Goal: Task Accomplishment & Management: Manage account settings

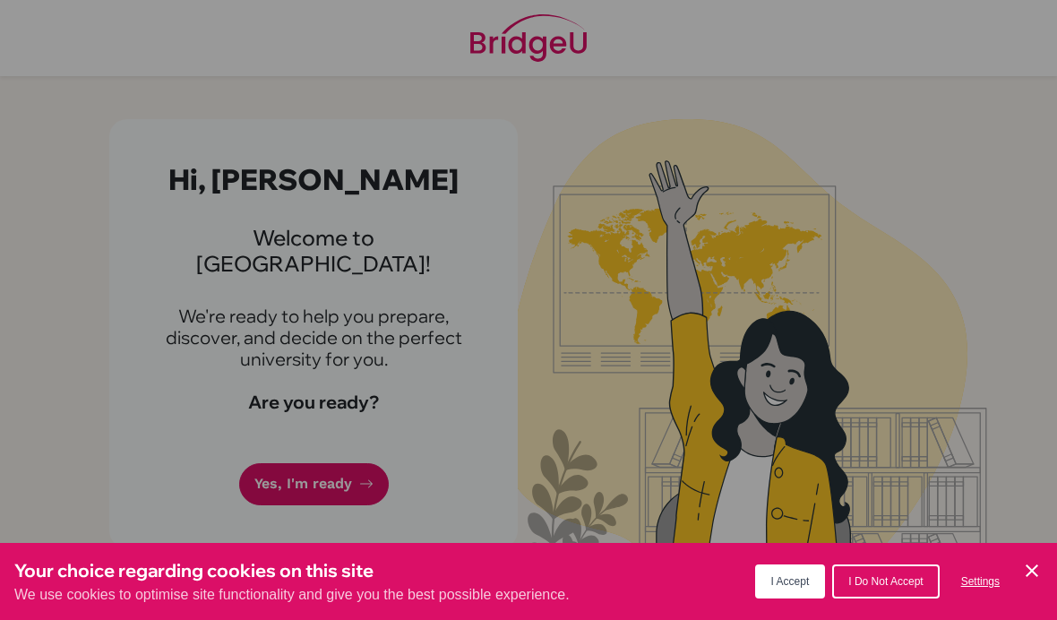
click at [793, 576] on span "I Accept" at bounding box center [790, 581] width 39 height 13
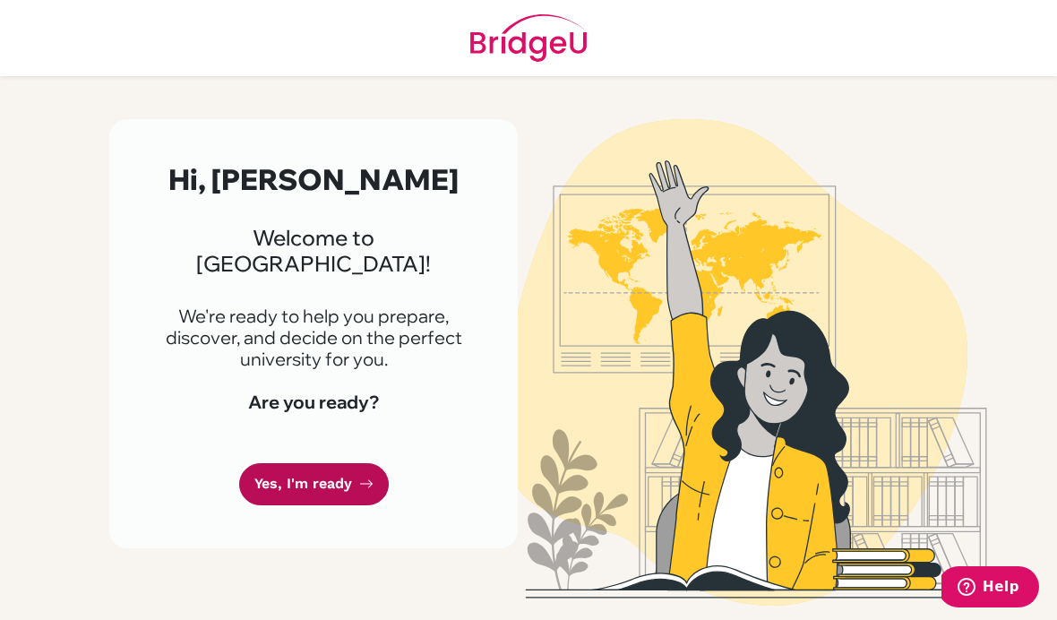
click at [309, 463] on link "Yes, I'm ready" at bounding box center [314, 484] width 150 height 42
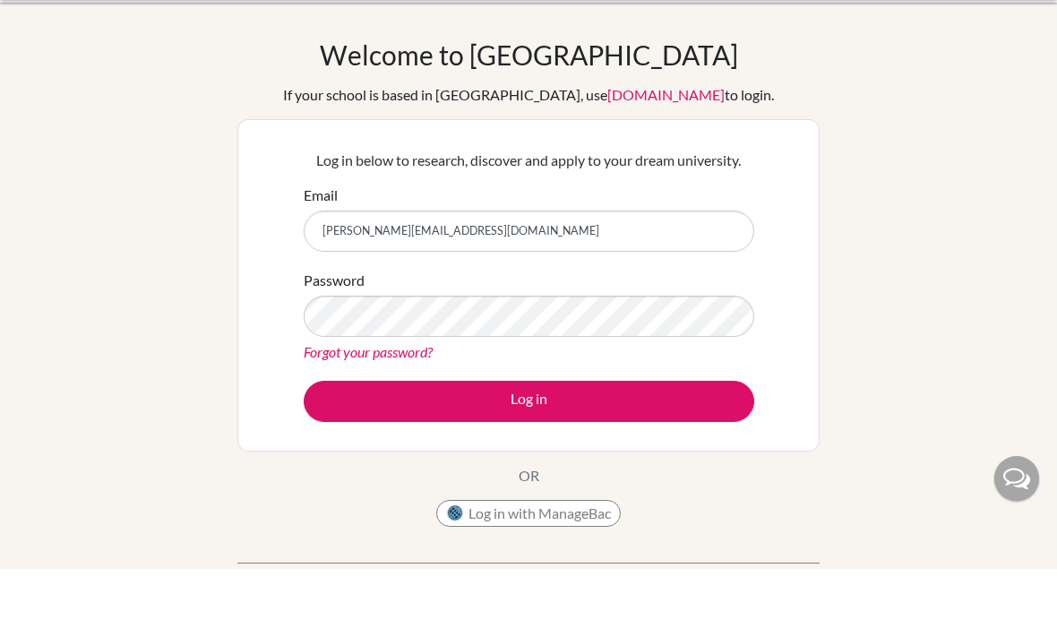
type input "[PERSON_NAME][EMAIL_ADDRESS][DOMAIN_NAME]"
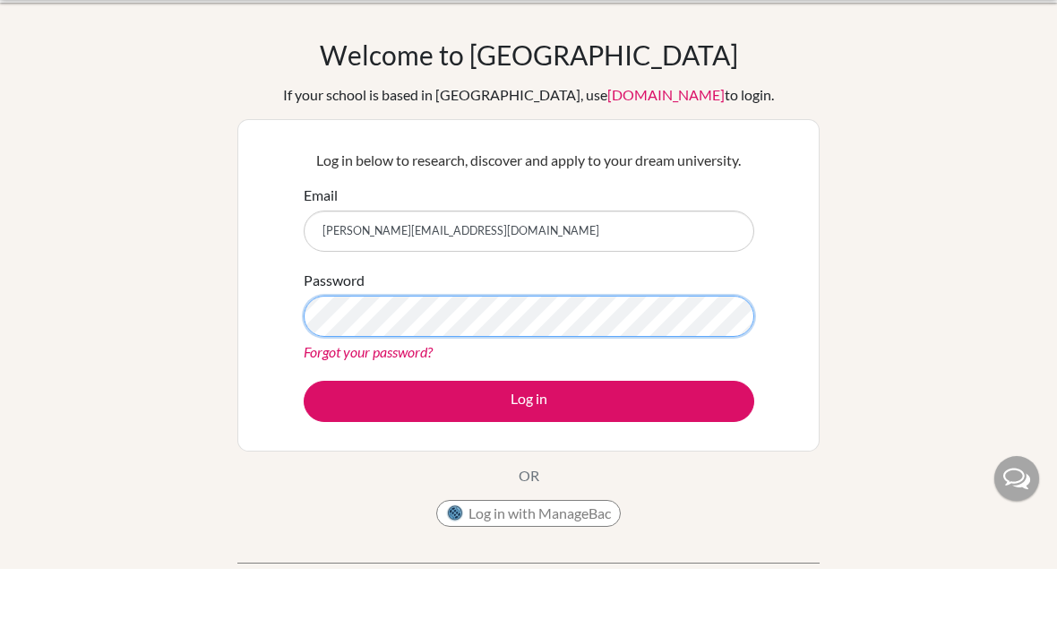
click at [529, 432] on button "Log in" at bounding box center [529, 452] width 451 height 41
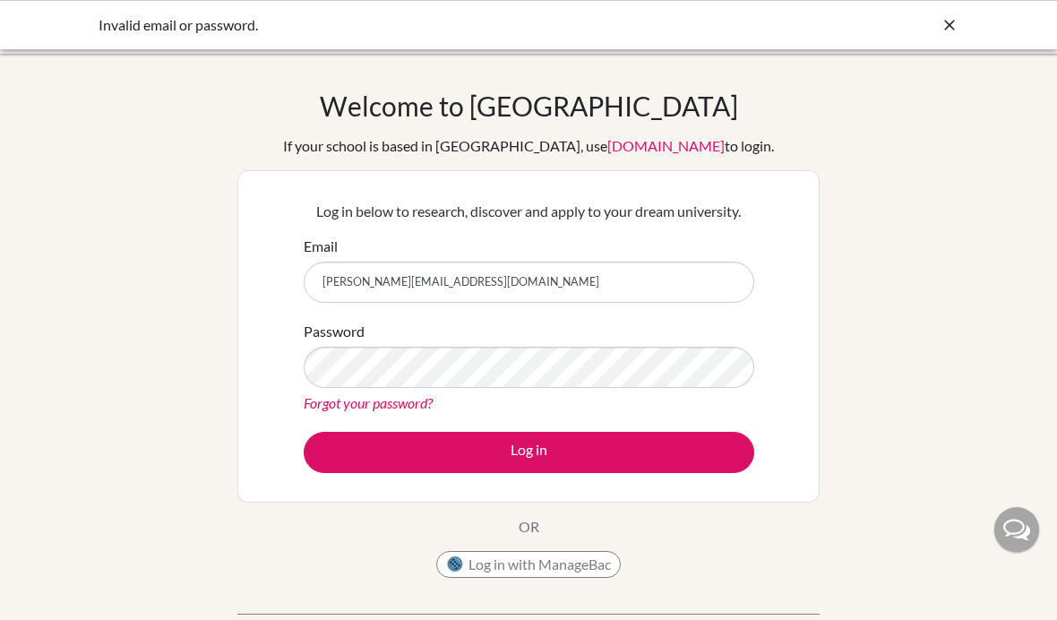
click at [420, 408] on link "Forgot your password?" at bounding box center [368, 402] width 129 height 17
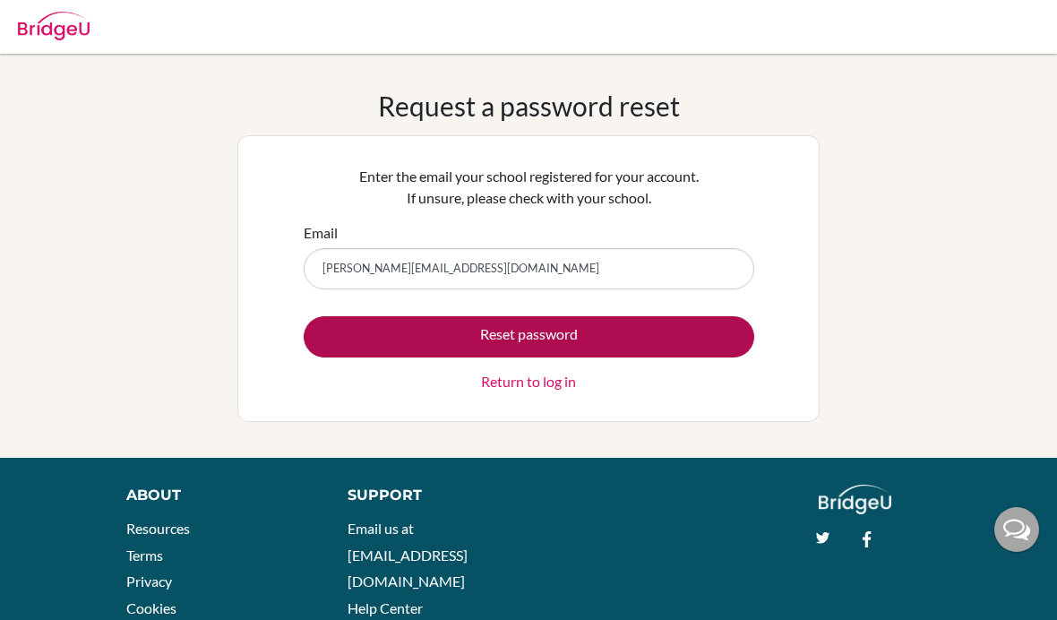
type input "[PERSON_NAME][EMAIL_ADDRESS][DOMAIN_NAME]"
click at [590, 331] on button "Reset password" at bounding box center [529, 336] width 451 height 41
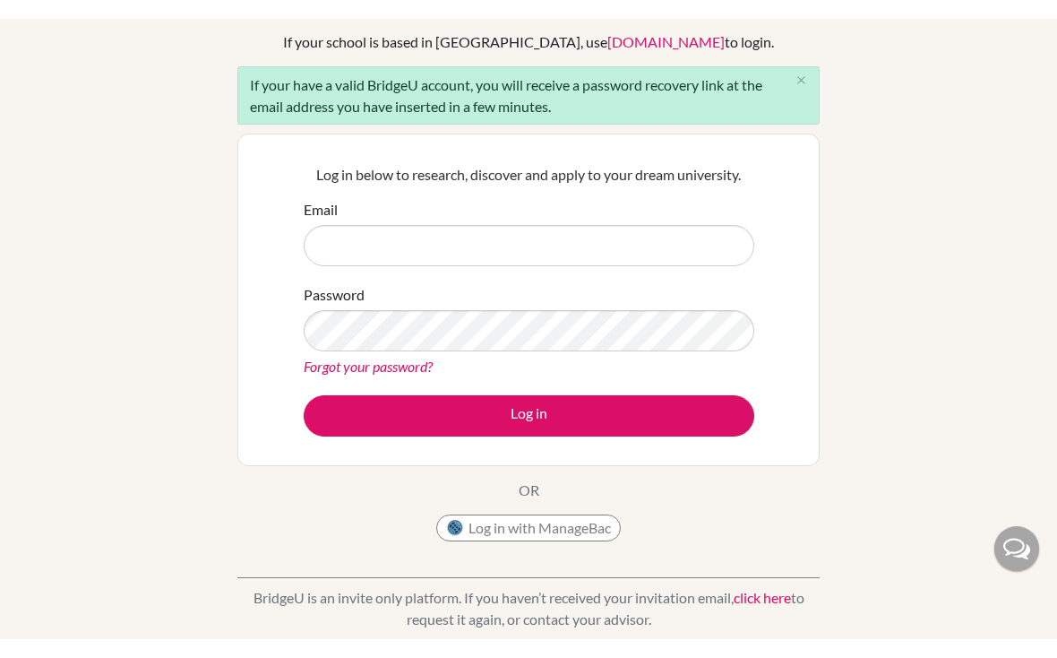
scroll to position [62, 0]
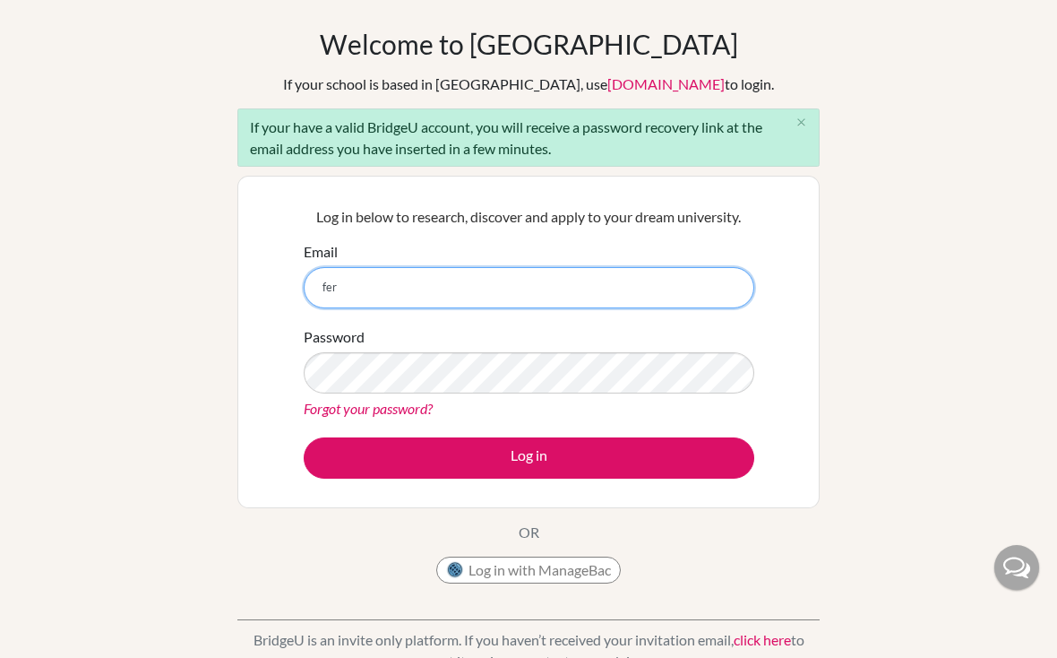
type input "fern"
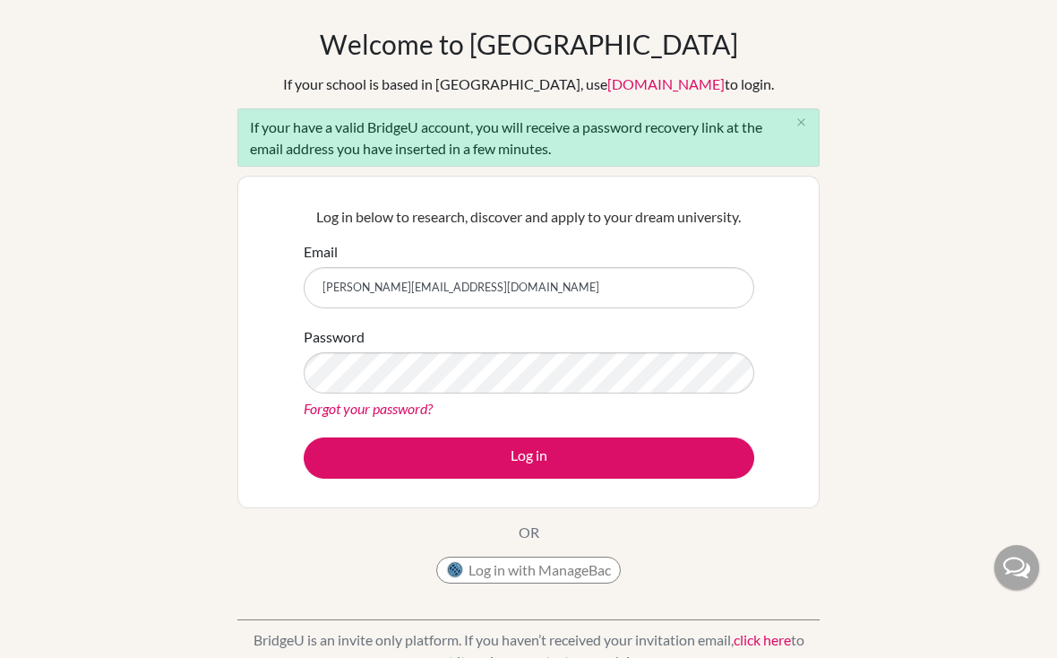
type input "[PERSON_NAME][EMAIL_ADDRESS][DOMAIN_NAME]"
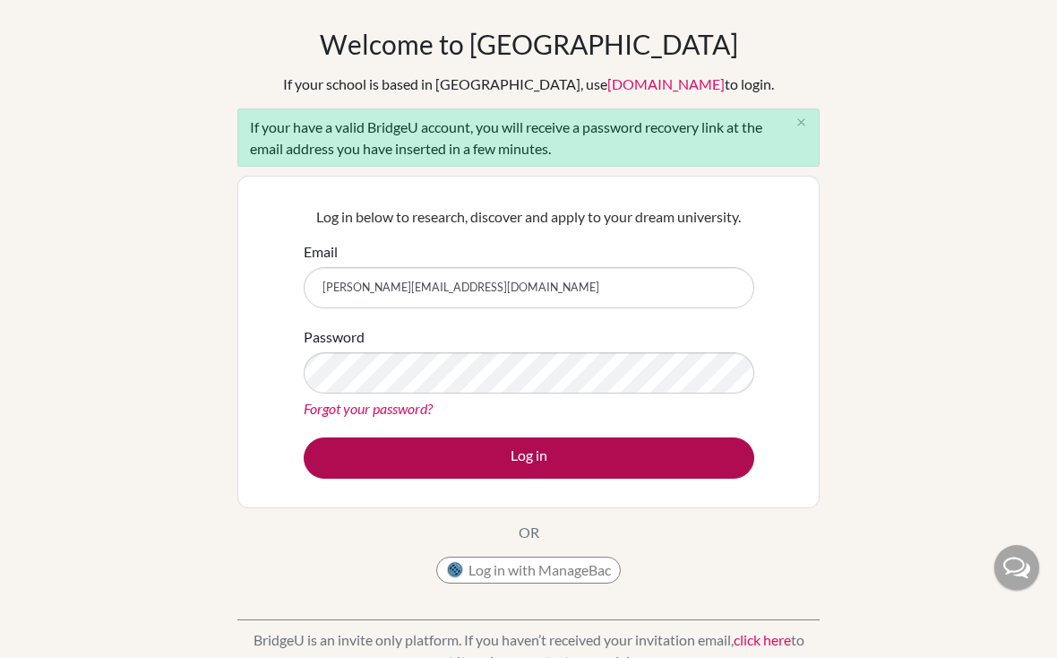
click at [529, 452] on button "Log in" at bounding box center [529, 457] width 451 height 41
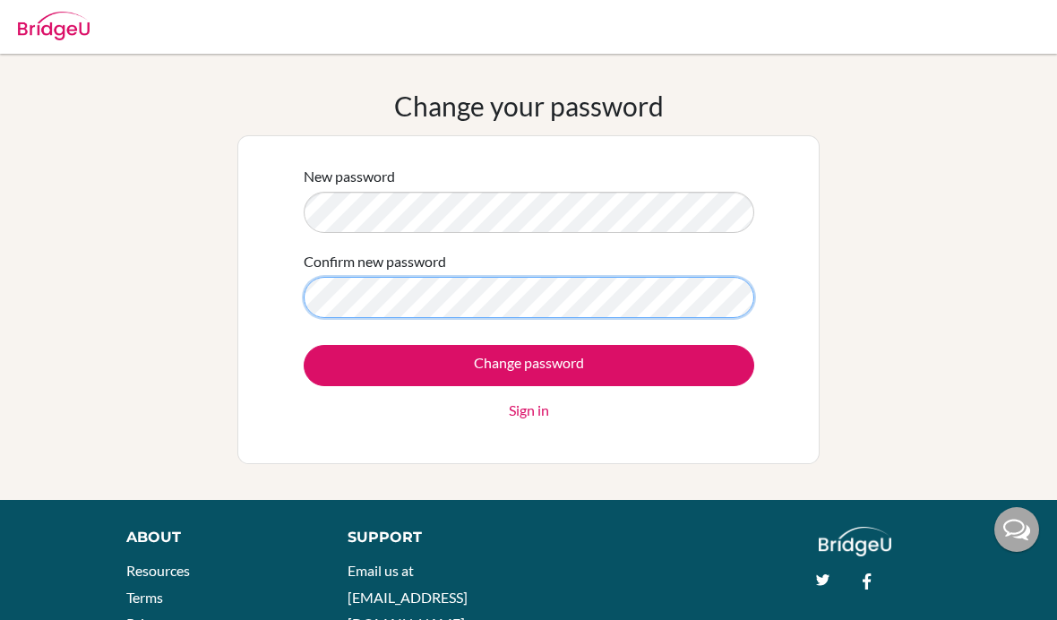
click at [576, 455] on div "New password Confirm new password Change password Sign in" at bounding box center [528, 299] width 582 height 329
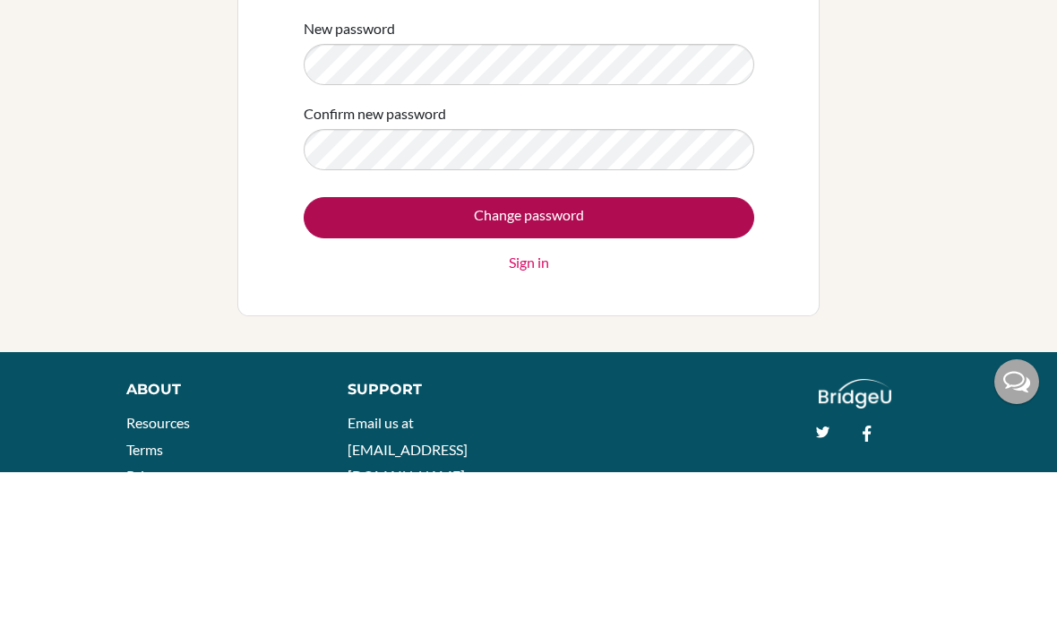
click at [597, 211] on form "New password Confirm new password Change password Sign in" at bounding box center [529, 293] width 451 height 255
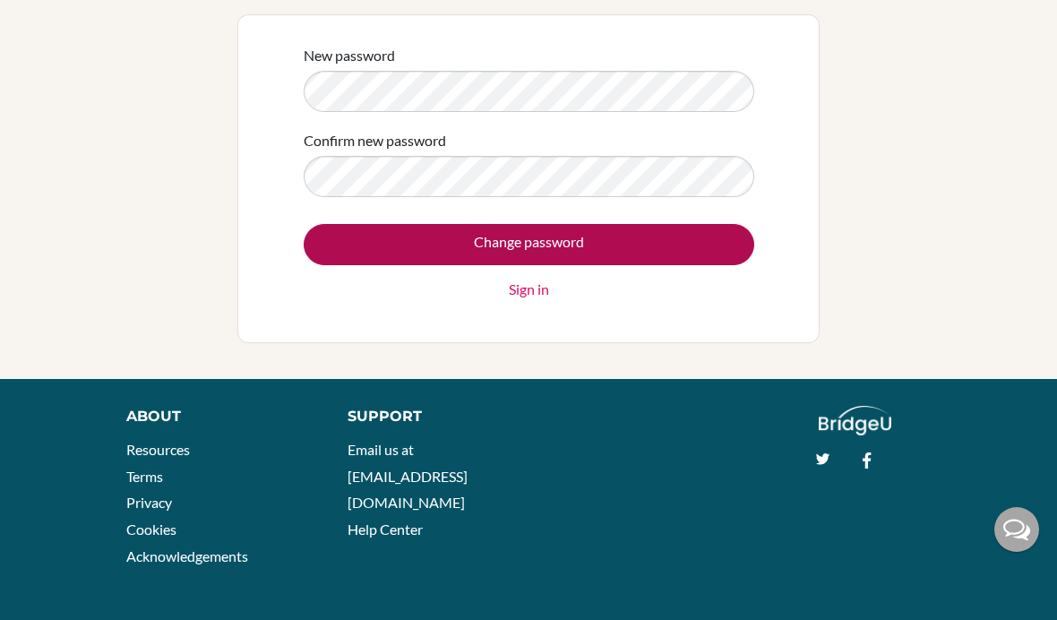
click at [594, 253] on input "Change password" at bounding box center [529, 244] width 451 height 41
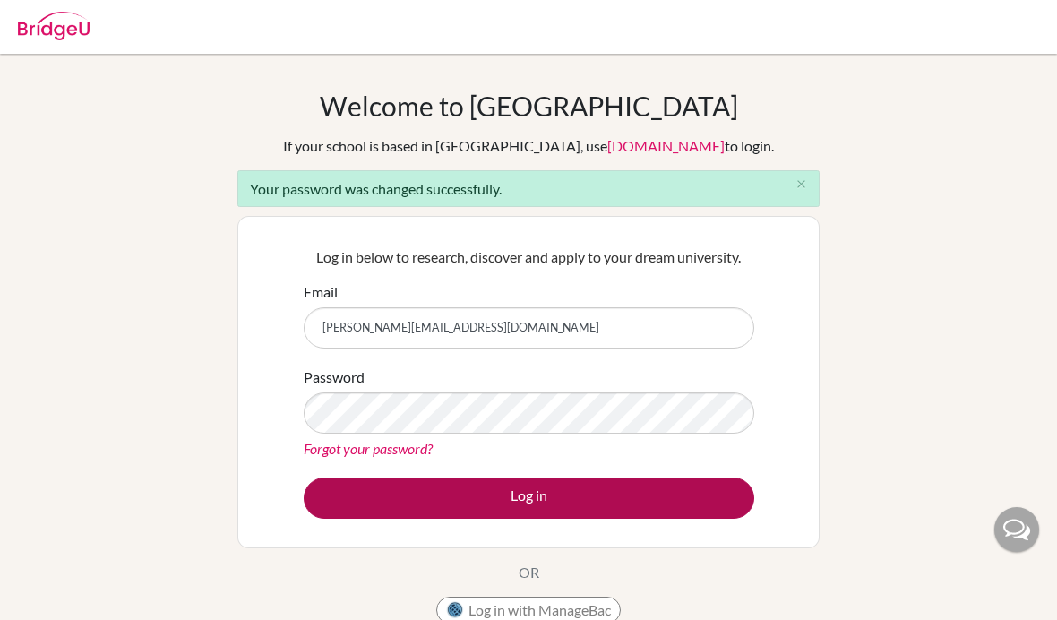
type input "[PERSON_NAME][EMAIL_ADDRESS][DOMAIN_NAME]"
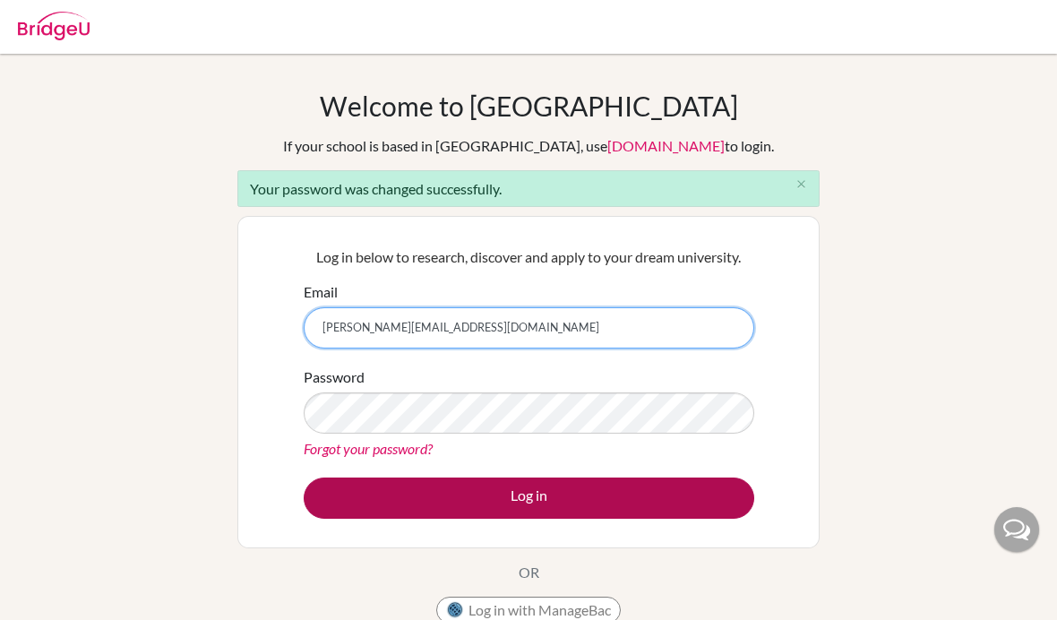
click at [529, 497] on button "Log in" at bounding box center [529, 498] width 451 height 41
